Goal: Obtain resource: Download file/media

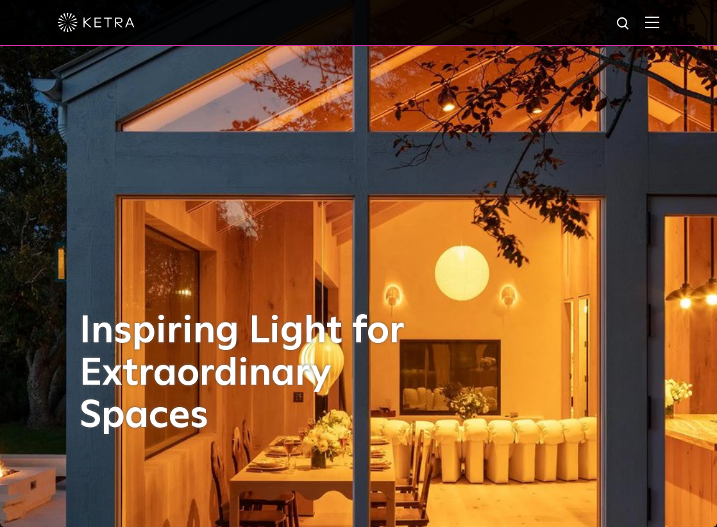
click at [656, 18] on img at bounding box center [652, 22] width 14 height 12
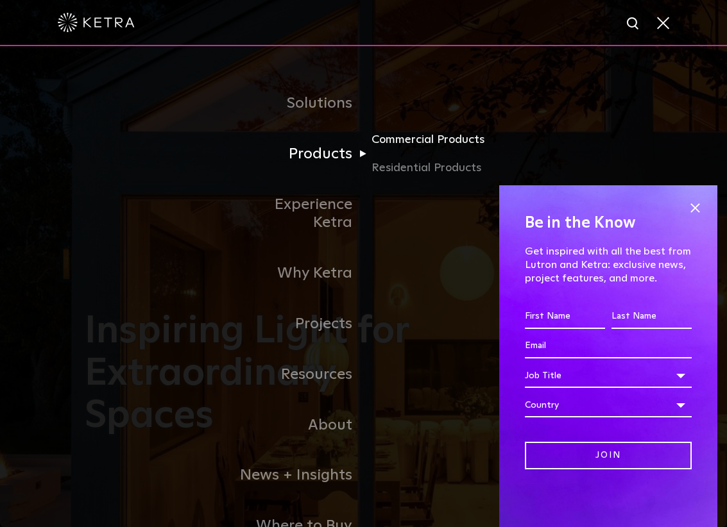
click at [417, 141] on link "Commercial Products" at bounding box center [432, 145] width 123 height 28
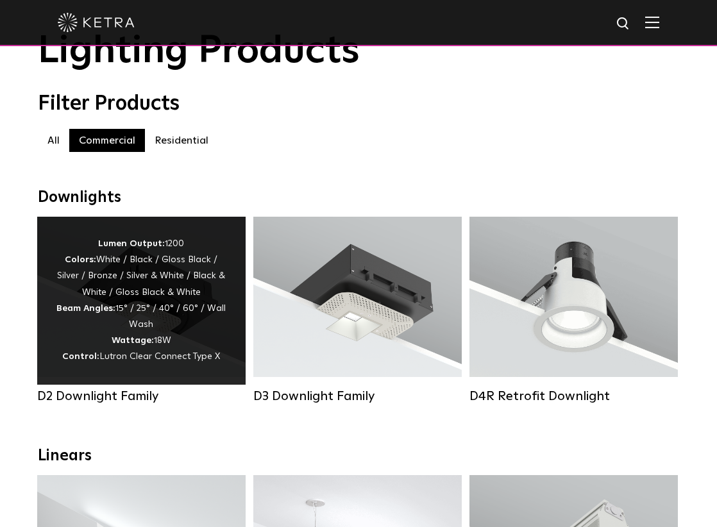
scroll to position [128, 0]
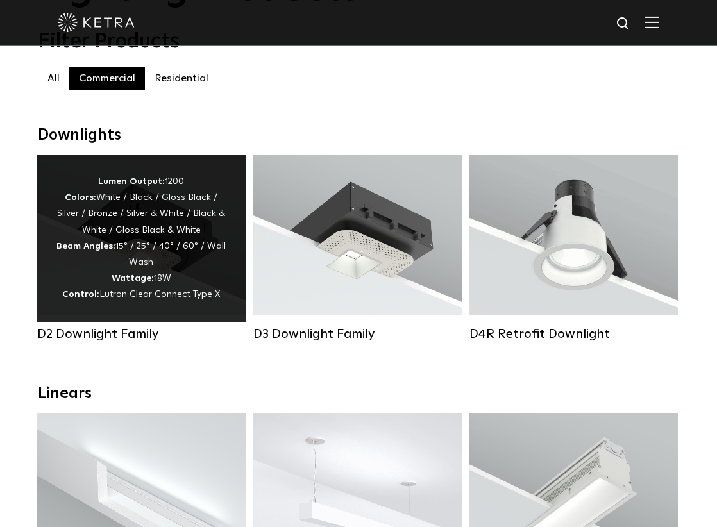
click at [127, 260] on div "Lumen Output: 1200 Colors: White / Black / Gloss Black / Silver / Bronze / Silv…" at bounding box center [141, 239] width 170 height 130
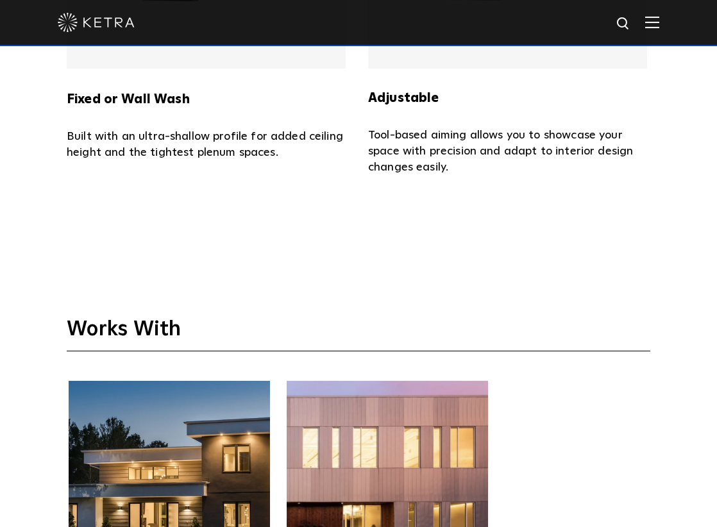
scroll to position [3336, 0]
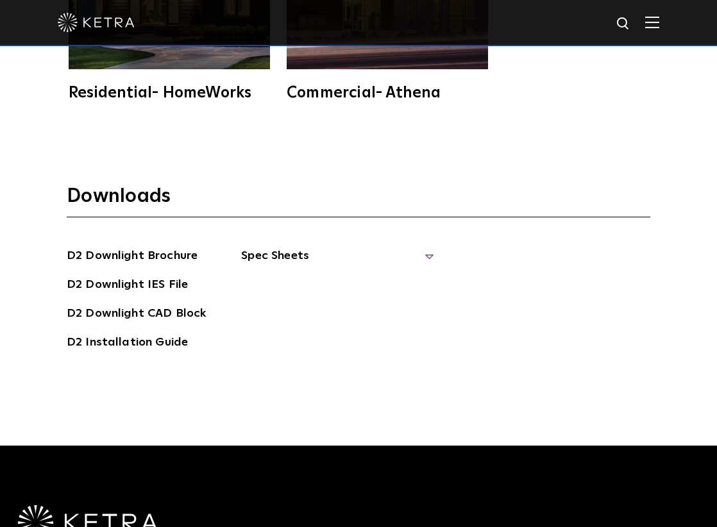
click at [389, 247] on span "Spec Sheets" at bounding box center [337, 261] width 192 height 28
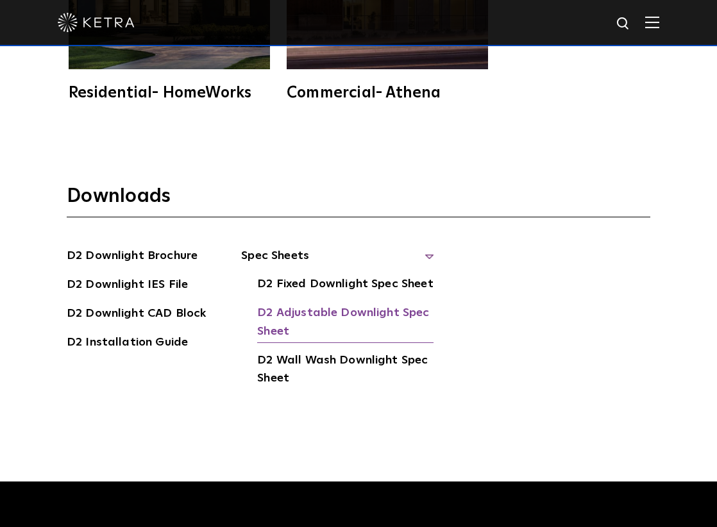
click at [387, 304] on link "D2 Adjustable Downlight Spec Sheet" at bounding box center [345, 323] width 176 height 39
